Goal: Task Accomplishment & Management: Use online tool/utility

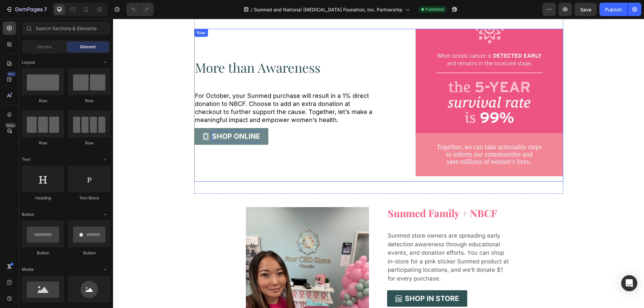
scroll to position [268, 0]
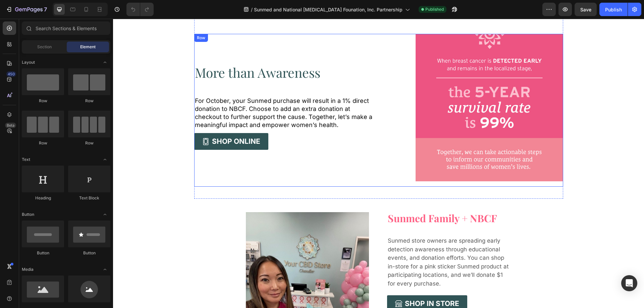
click at [239, 83] on div "More than Awareness Heading For October, your Sunmed purchase will result in a …" at bounding box center [284, 110] width 180 height 153
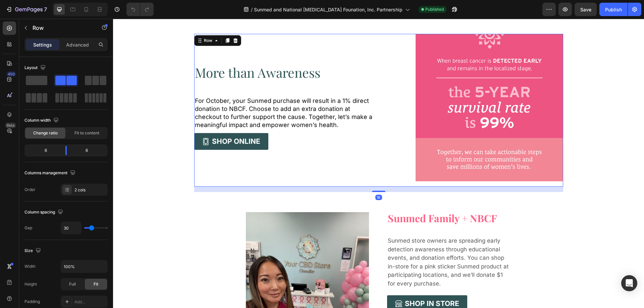
click at [237, 77] on p "More than Awareness" at bounding box center [284, 72] width 178 height 13
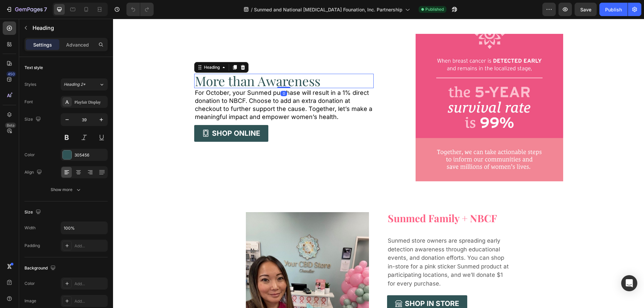
drag, startPoint x: 277, startPoint y: 96, endPoint x: 278, endPoint y: 69, distance: 26.5
click at [278, 69] on div "More than Awareness Heading 0 For October, your Sunmed purchase will result in …" at bounding box center [284, 110] width 180 height 153
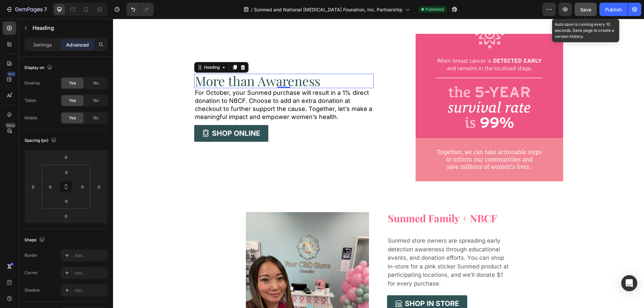
click at [587, 12] on span "Save" at bounding box center [586, 10] width 11 height 6
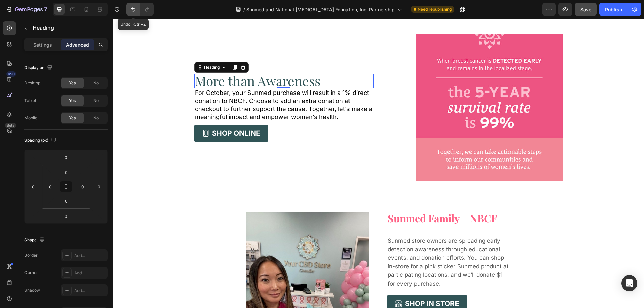
click at [130, 11] on button "Undo/Redo" at bounding box center [133, 9] width 13 height 13
type input "49"
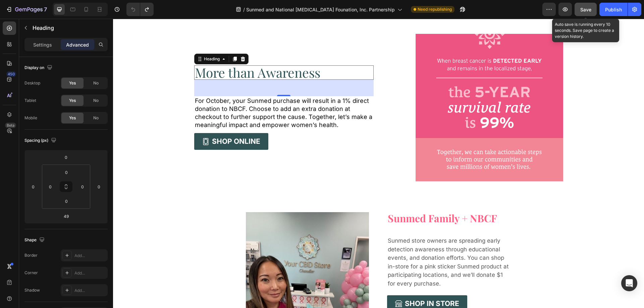
click at [585, 10] on span "Save" at bounding box center [586, 10] width 11 height 6
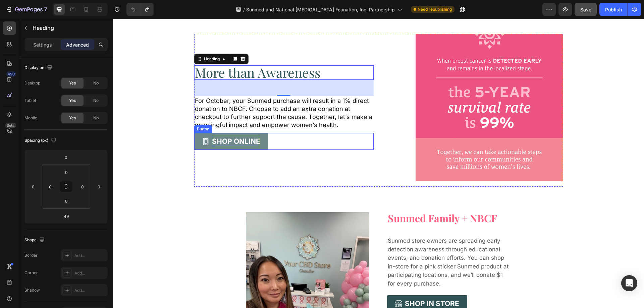
click at [246, 139] on div "SHOP ONLINE" at bounding box center [236, 141] width 48 height 11
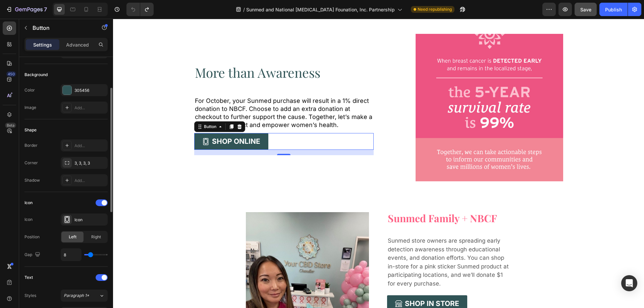
scroll to position [134, 0]
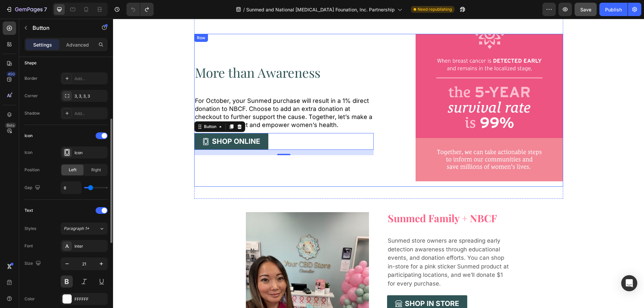
click at [216, 77] on p "More than Awareness" at bounding box center [284, 72] width 178 height 13
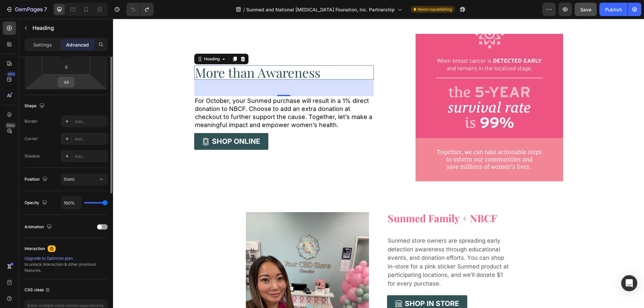
scroll to position [34, 0]
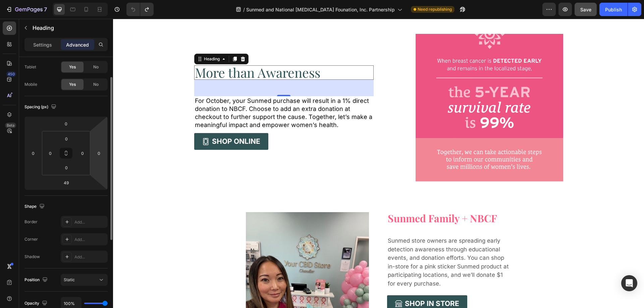
click at [216, 68] on p "More than Awareness" at bounding box center [284, 72] width 178 height 13
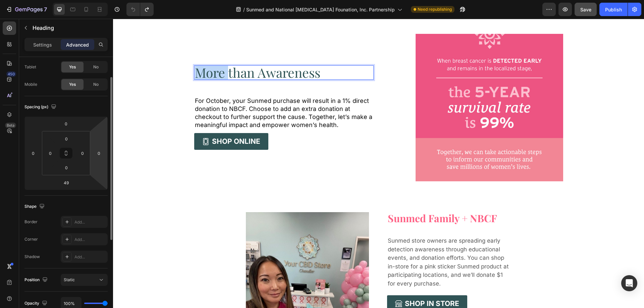
click at [216, 68] on p "More than Awareness" at bounding box center [284, 72] width 178 height 13
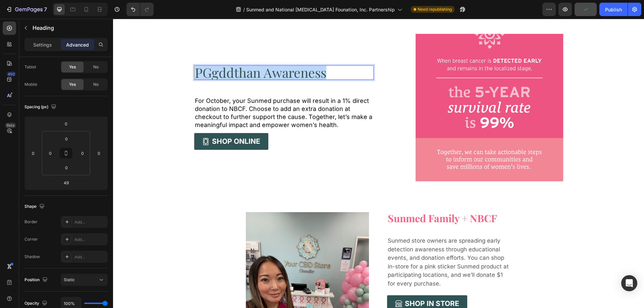
drag, startPoint x: 340, startPoint y: 69, endPoint x: 139, endPoint y: 69, distance: 201.0
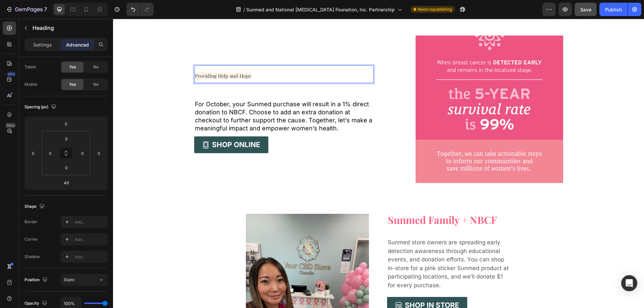
scroll to position [268, 0]
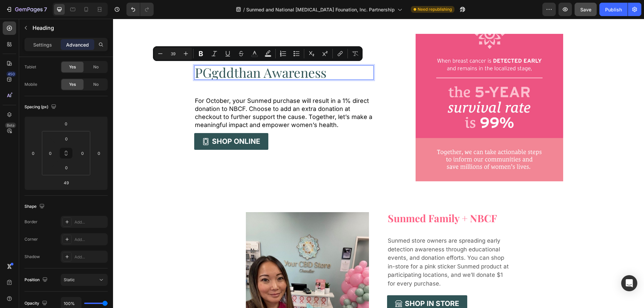
click at [256, 74] on p "PGgddthan Awareness" at bounding box center [284, 72] width 178 height 13
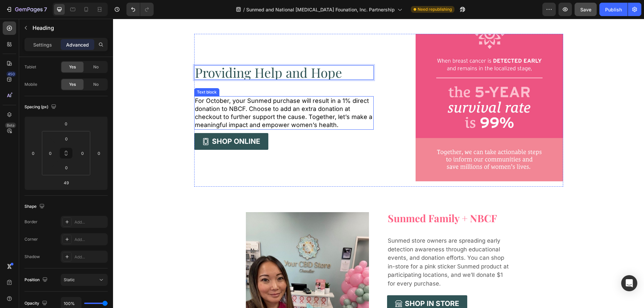
click at [331, 122] on span "For October, your Sunmed purchase will result in a 1% direct donation to NBCF. …" at bounding box center [284, 112] width 178 height 31
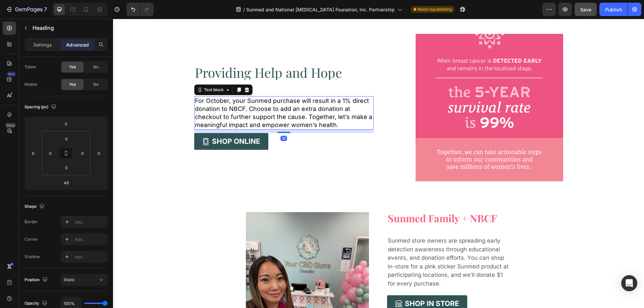
scroll to position [0, 0]
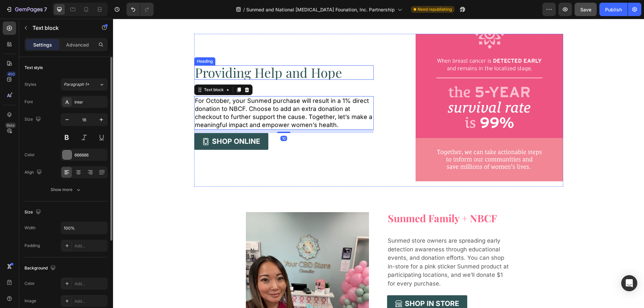
click at [342, 81] on div "Providing Help and Hope Heading For October, your Sunmed purchase will result i…" at bounding box center [284, 110] width 180 height 153
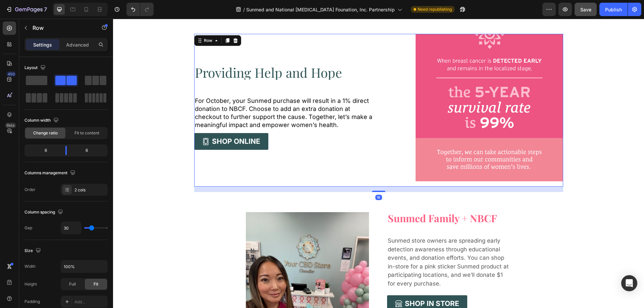
click at [331, 80] on div "Providing Help and Hope Heading For October, your Sunmed purchase will result i…" at bounding box center [284, 110] width 180 height 153
click at [329, 79] on p "Providing Help and Hope" at bounding box center [284, 72] width 178 height 13
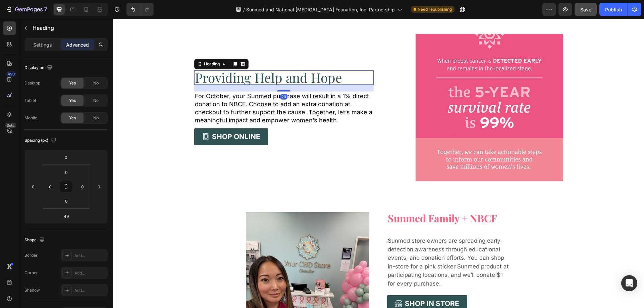
drag, startPoint x: 281, startPoint y: 96, endPoint x: 284, endPoint y: 86, distance: 10.2
click at [284, 85] on div "20" at bounding box center [284, 85] width 180 height 0
type input "20"
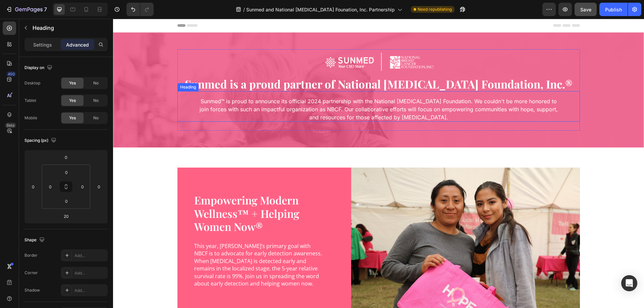
click at [335, 106] on span "Sunmed™ is proud to announce its official 2024 partnership with the National [M…" at bounding box center [379, 109] width 358 height 23
click at [311, 102] on span "Sunmed™ is proud to announce its official 2024 partnership with the National [M…" at bounding box center [379, 109] width 358 height 23
click at [313, 102] on span "Sunmed™ is proud to announce its official 2024 partnership with the National [M…" at bounding box center [379, 109] width 358 height 23
click at [317, 102] on span "Sunmed™ is proud to announce its official 2024 partnership with the National [M…" at bounding box center [379, 109] width 358 height 23
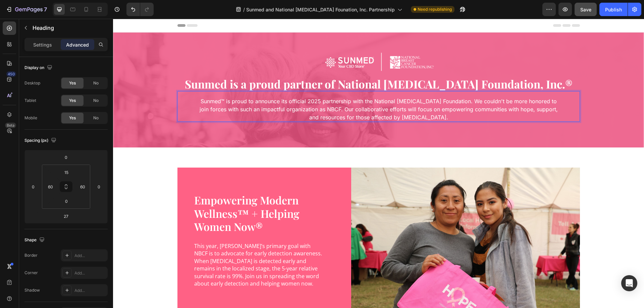
click at [366, 100] on span "Sunmed™ is proud to announce its official 2025 partnership with the National [M…" at bounding box center [379, 109] width 358 height 23
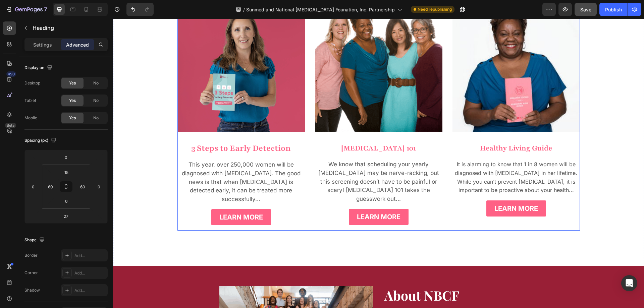
scroll to position [940, 0]
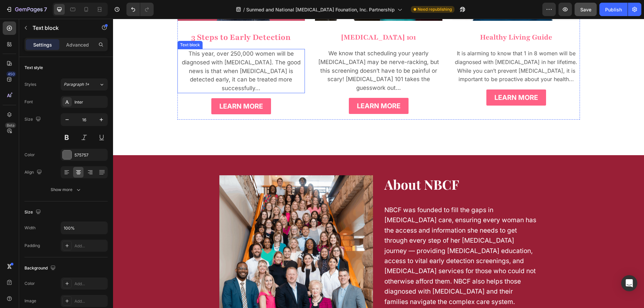
click at [262, 67] on p "This year, over 250,000 women will be diagnosed with [MEDICAL_DATA]. The good n…" at bounding box center [241, 71] width 126 height 43
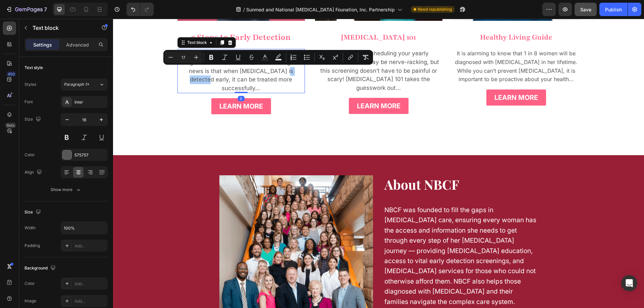
drag, startPoint x: 347, startPoint y: 79, endPoint x: 230, endPoint y: 68, distance: 117.6
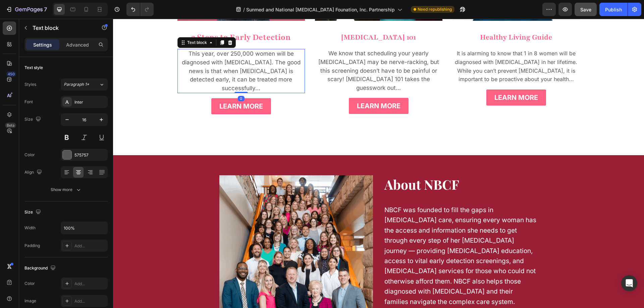
click at [232, 70] on span "This year, over 250,000 women will be diagnosed with [MEDICAL_DATA]. The good n…" at bounding box center [241, 70] width 119 height 41
click at [228, 53] on span "This year, over 250,000 women will be diagnosed with [MEDICAL_DATA]. The good n…" at bounding box center [241, 70] width 119 height 41
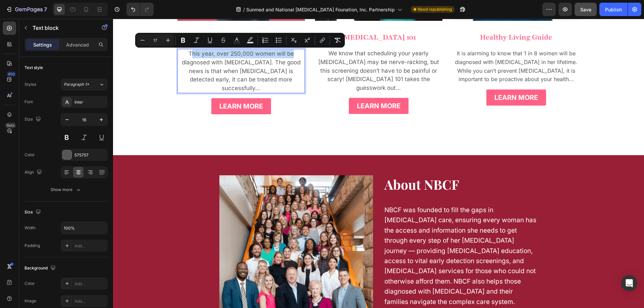
drag, startPoint x: 191, startPoint y: 54, endPoint x: 299, endPoint y: 51, distance: 108.4
click at [299, 51] on p "This year, over 250,000 women will be diagnosed with [MEDICAL_DATA]. The good n…" at bounding box center [241, 71] width 126 height 43
click at [246, 53] on span "This year, over 250,000 women will be diagnosed with [MEDICAL_DATA]. The good n…" at bounding box center [241, 70] width 119 height 41
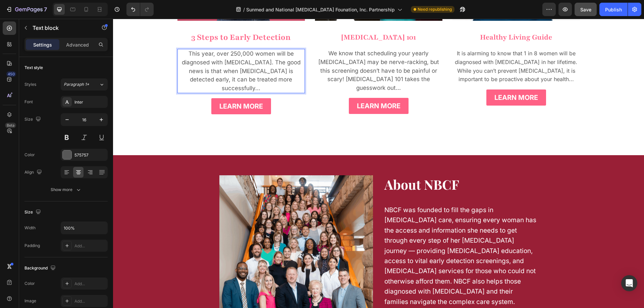
click at [252, 54] on span "This year, over 250,000 women will be diagnosed with [MEDICAL_DATA]. The good n…" at bounding box center [241, 70] width 119 height 41
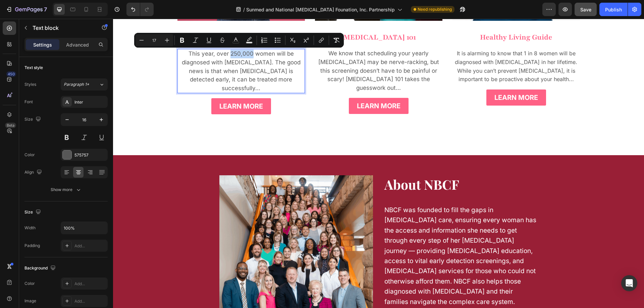
drag, startPoint x: 250, startPoint y: 54, endPoint x: 229, endPoint y: 55, distance: 20.8
click at [229, 55] on span "This year, over 250,000 women will be diagnosed with [MEDICAL_DATA]. The good n…" at bounding box center [241, 70] width 119 height 41
drag, startPoint x: 228, startPoint y: 55, endPoint x: 214, endPoint y: 48, distance: 15.6
click at [216, 51] on span "This year, over 316,950 women will be diagnosed with [MEDICAL_DATA]. The good n…" at bounding box center [241, 70] width 119 height 41
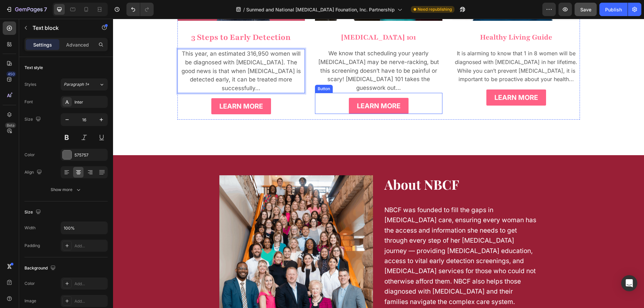
click at [316, 106] on div "Learn More Button" at bounding box center [379, 106] width 128 height 27
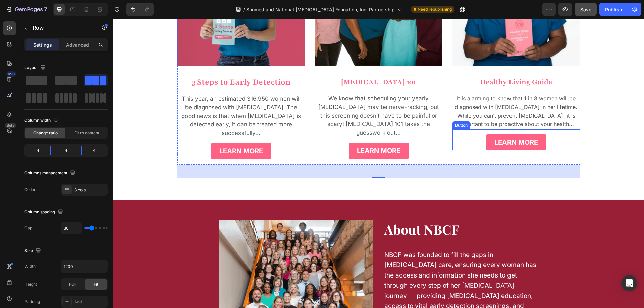
scroll to position [839, 0]
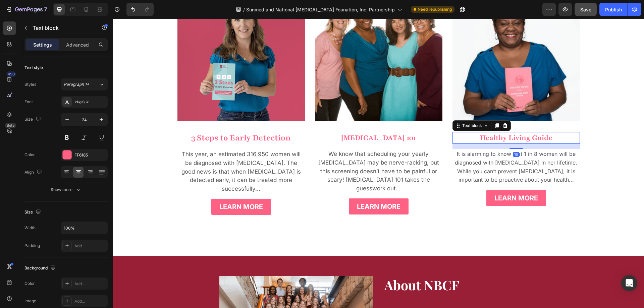
click at [537, 138] on p "Healthy Living Guide" at bounding box center [516, 138] width 126 height 10
click at [530, 137] on p "Healthy Living Guide" at bounding box center [516, 138] width 126 height 10
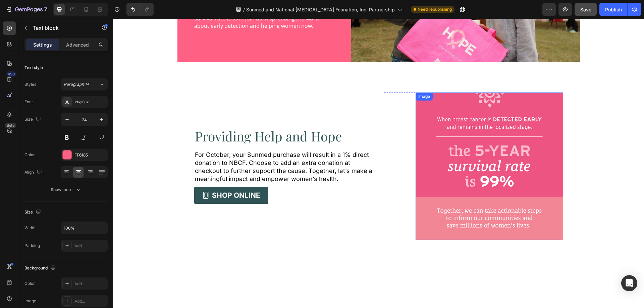
scroll to position [201, 0]
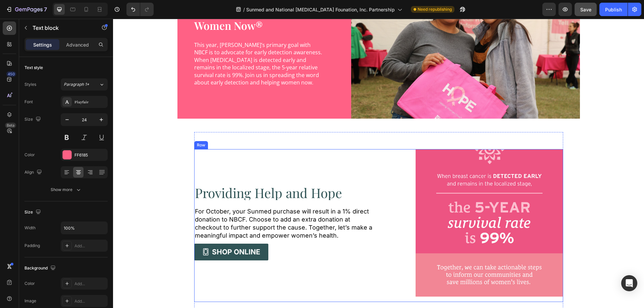
click at [295, 190] on h2 "Providing Help and Hope" at bounding box center [284, 193] width 180 height 14
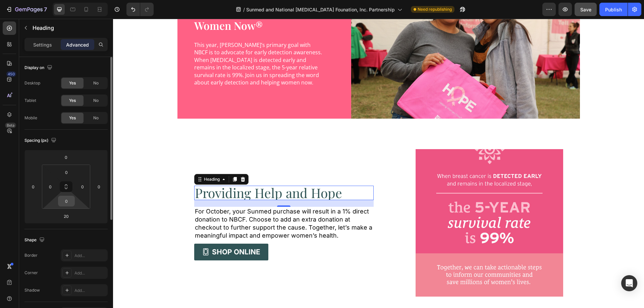
click at [68, 200] on input "0" at bounding box center [66, 201] width 13 height 10
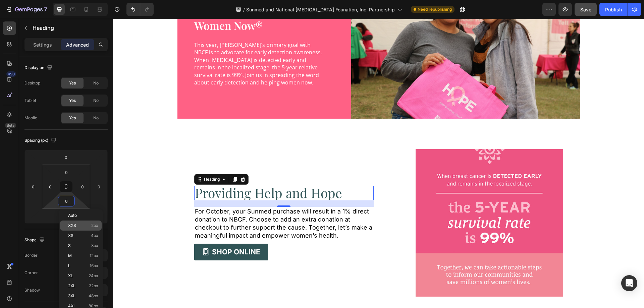
click at [75, 224] on span "XXS" at bounding box center [72, 226] width 8 height 5
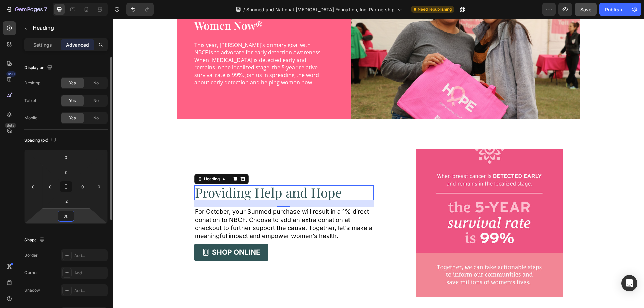
click at [69, 212] on input "20" at bounding box center [65, 216] width 13 height 10
click at [68, 203] on input "2" at bounding box center [66, 201] width 13 height 10
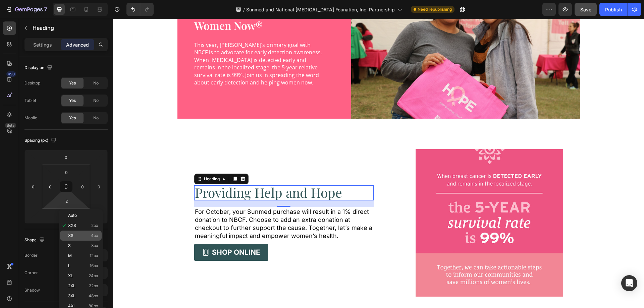
click at [77, 240] on div "XS 4px" at bounding box center [81, 236] width 42 height 10
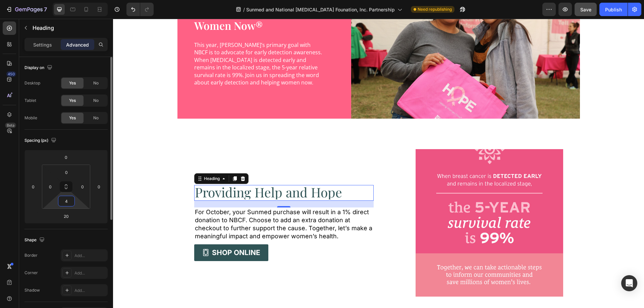
click at [73, 204] on div "4" at bounding box center [66, 201] width 17 height 11
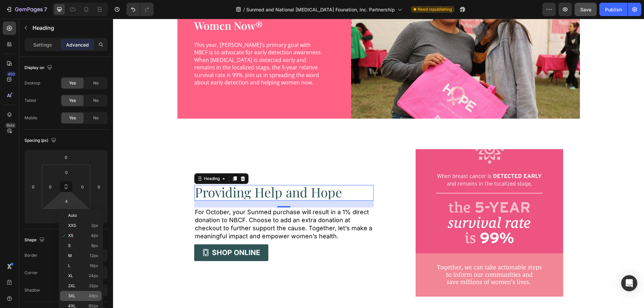
click at [85, 294] on p "3XL 48px" at bounding box center [83, 296] width 30 height 5
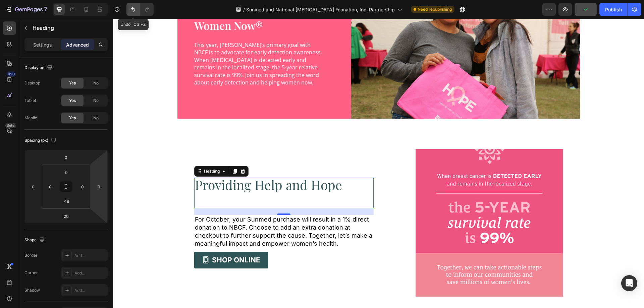
click at [135, 11] on icon "Undo/Redo" at bounding box center [133, 9] width 7 height 7
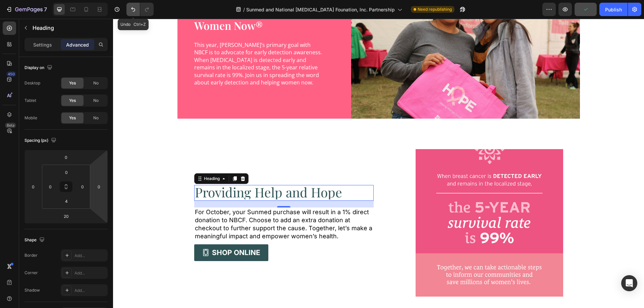
click at [135, 11] on icon "Undo/Redo" at bounding box center [133, 9] width 7 height 7
type input "2"
click at [271, 201] on div "20" at bounding box center [284, 204] width 180 height 7
click at [221, 182] on icon at bounding box center [223, 179] width 5 height 5
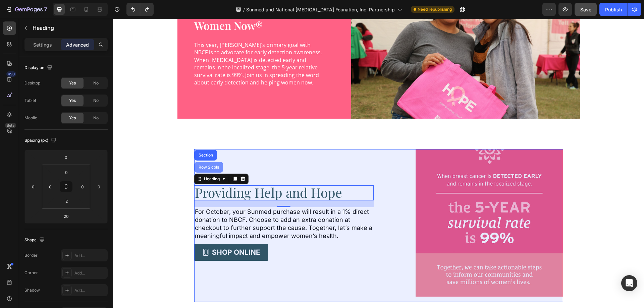
click at [217, 170] on div "Row 2 cols" at bounding box center [209, 167] width 29 height 11
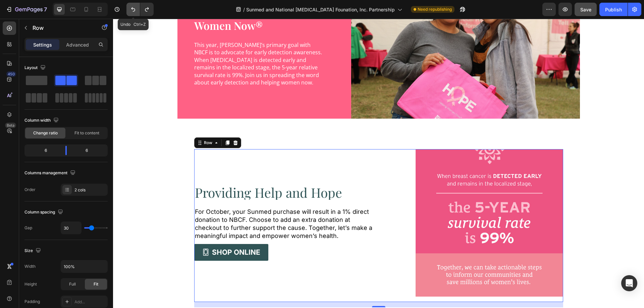
click at [132, 12] on icon "Undo/Redo" at bounding box center [133, 9] width 7 height 7
drag, startPoint x: 224, startPoint y: 172, endPoint x: 222, endPoint y: 166, distance: 6.3
click at [224, 172] on div "Providing Help and Hope Heading For October, your Sunmed purchase will result i…" at bounding box center [284, 225] width 180 height 153
click at [133, 9] on icon "Undo/Redo" at bounding box center [133, 9] width 7 height 7
click at [134, 9] on icon "Undo/Redo" at bounding box center [133, 9] width 4 height 4
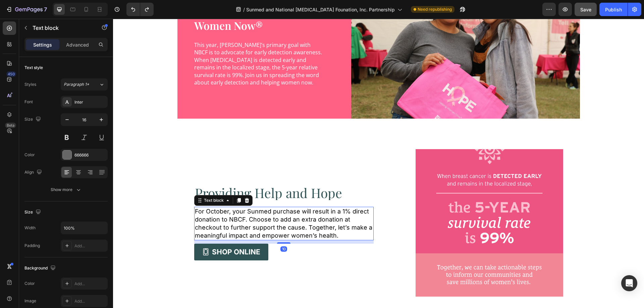
drag, startPoint x: 274, startPoint y: 213, endPoint x: 268, endPoint y: 197, distance: 17.2
click at [273, 211] on span "For October, your Sunmed purchase will result in a 1% direct donation to NBCF. …" at bounding box center [284, 223] width 178 height 31
click at [266, 195] on h2 "Providing Help and Hope" at bounding box center [284, 193] width 180 height 14
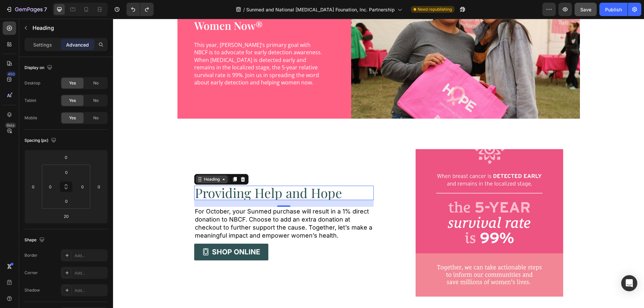
click at [199, 181] on icon at bounding box center [199, 179] width 5 height 5
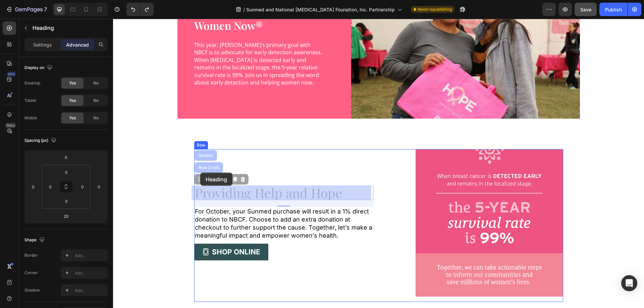
drag, startPoint x: 199, startPoint y: 181, endPoint x: 200, endPoint y: 173, distance: 8.1
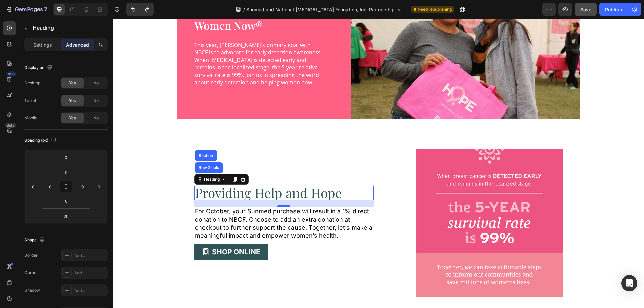
click at [265, 195] on h2 "Providing Help and Hope" at bounding box center [284, 193] width 180 height 14
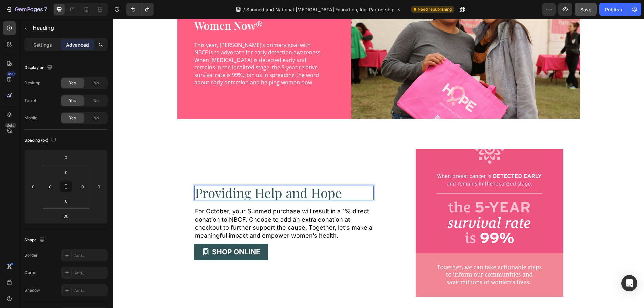
click at [326, 196] on p "Providing Help and Hope" at bounding box center [284, 193] width 178 height 13
drag, startPoint x: 348, startPoint y: 193, endPoint x: 218, endPoint y: 195, distance: 130.2
click at [218, 195] on p "Providing Help and Hope" at bounding box center [284, 193] width 178 height 13
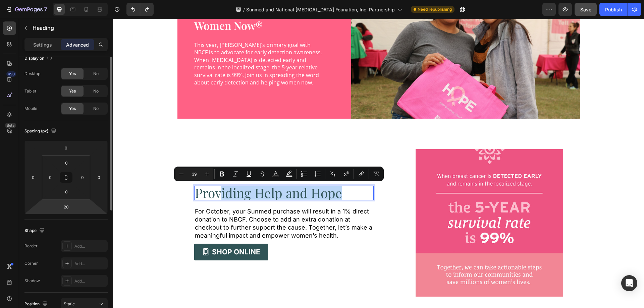
scroll to position [0, 0]
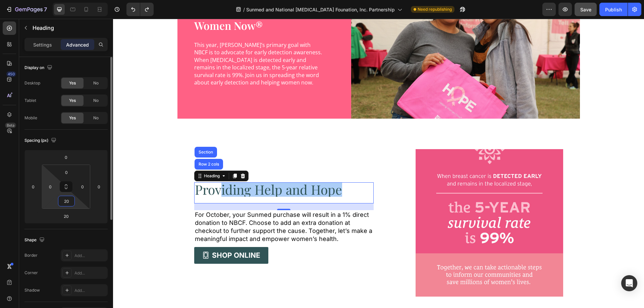
type input "2"
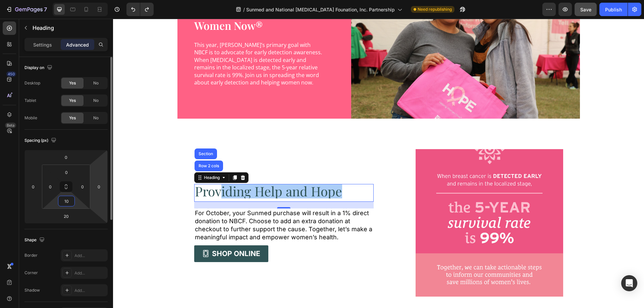
click at [108, 219] on div "Display on Desktop Yes No Tablet Yes No Mobile Yes No Spacing (px) 0 0 20 0 0 0…" at bounding box center [66, 281] width 94 height 448
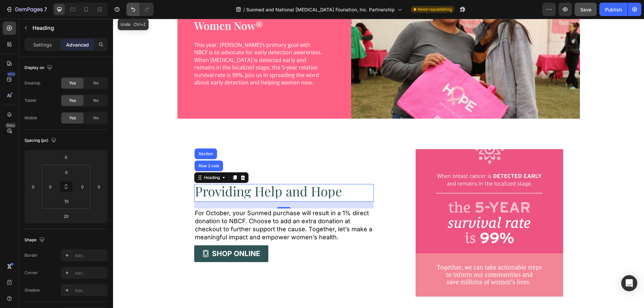
click at [132, 13] on button "Undo/Redo" at bounding box center [133, 9] width 13 height 13
type input "0"
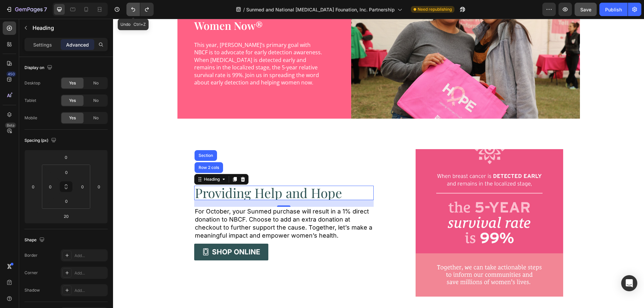
click at [132, 13] on button "Undo/Redo" at bounding box center [133, 9] width 13 height 13
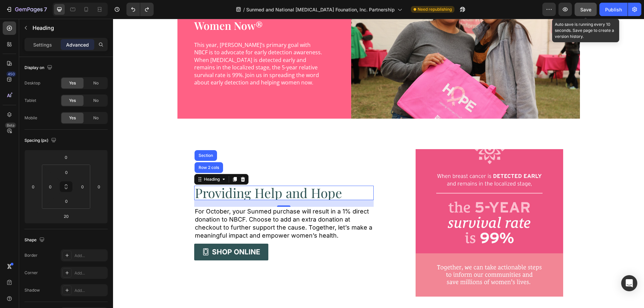
click at [587, 9] on span "Save" at bounding box center [586, 10] width 11 height 6
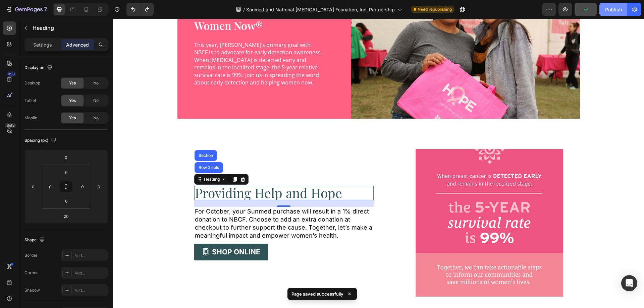
click at [609, 11] on div "Publish" at bounding box center [613, 9] width 17 height 7
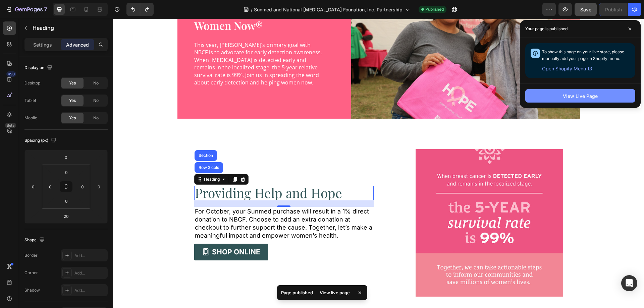
click at [571, 97] on div "View Live Page" at bounding box center [580, 96] width 35 height 7
